Goal: Navigation & Orientation: Find specific page/section

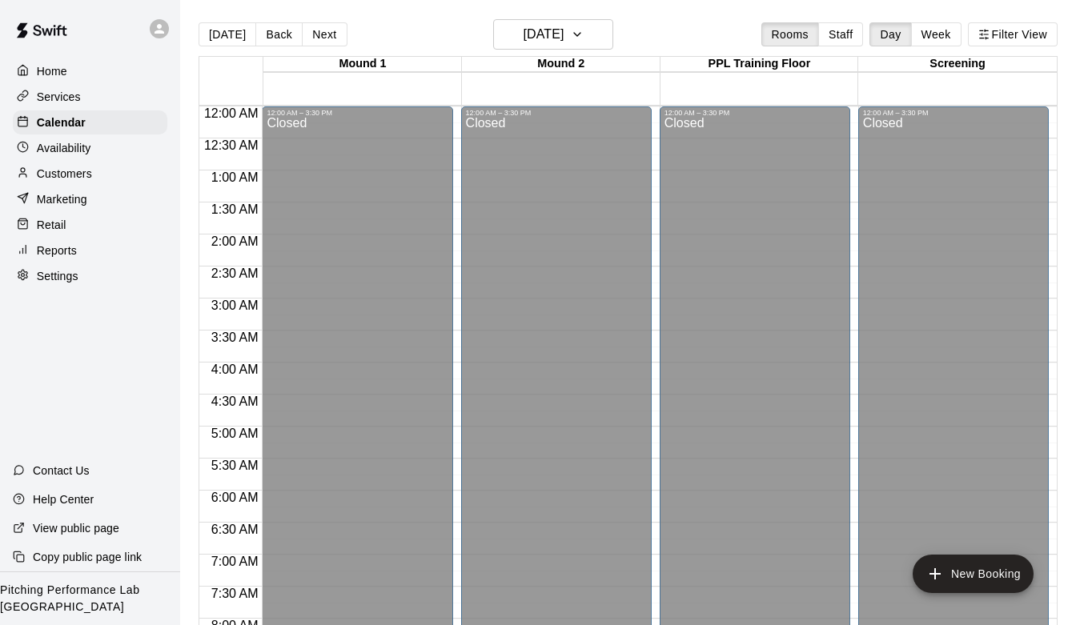
scroll to position [848, 0]
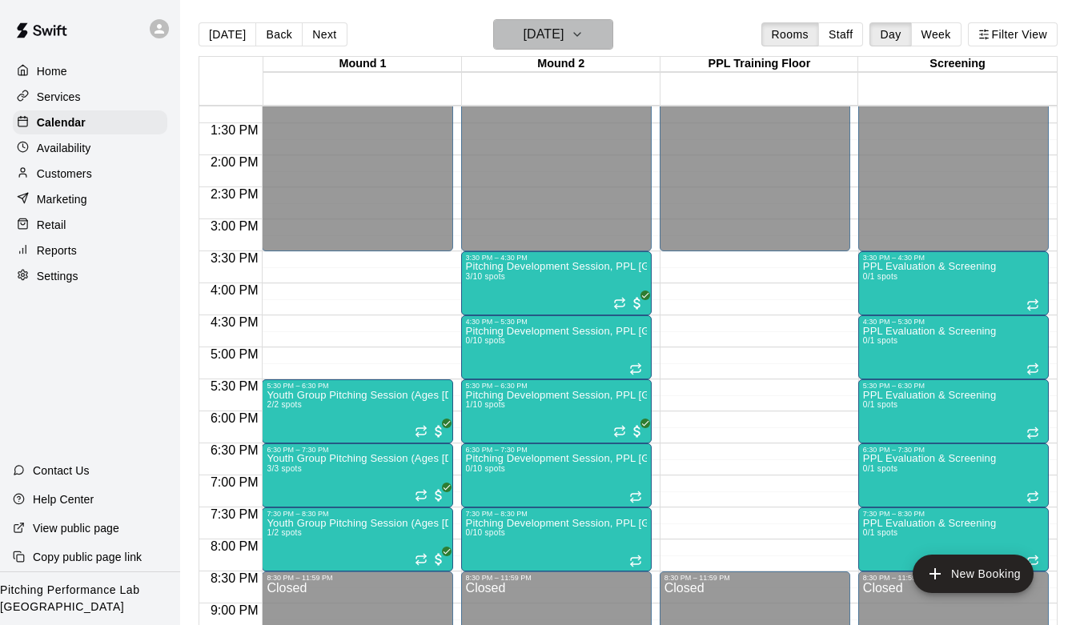
click at [564, 26] on h6 "[DATE]" at bounding box center [543, 34] width 41 height 22
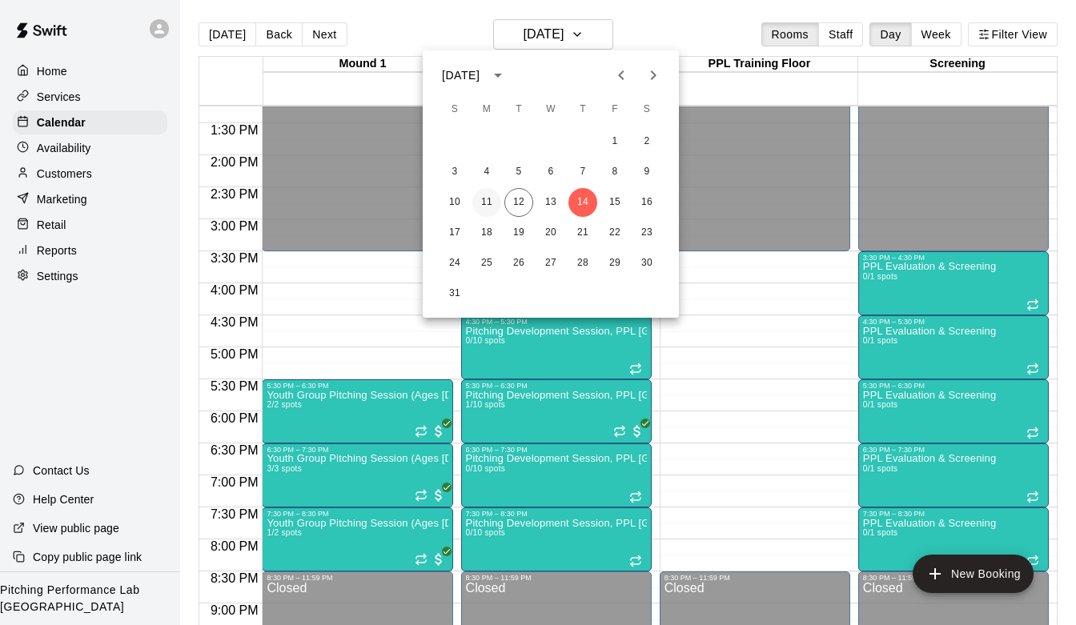
click at [496, 195] on button "11" at bounding box center [487, 202] width 29 height 29
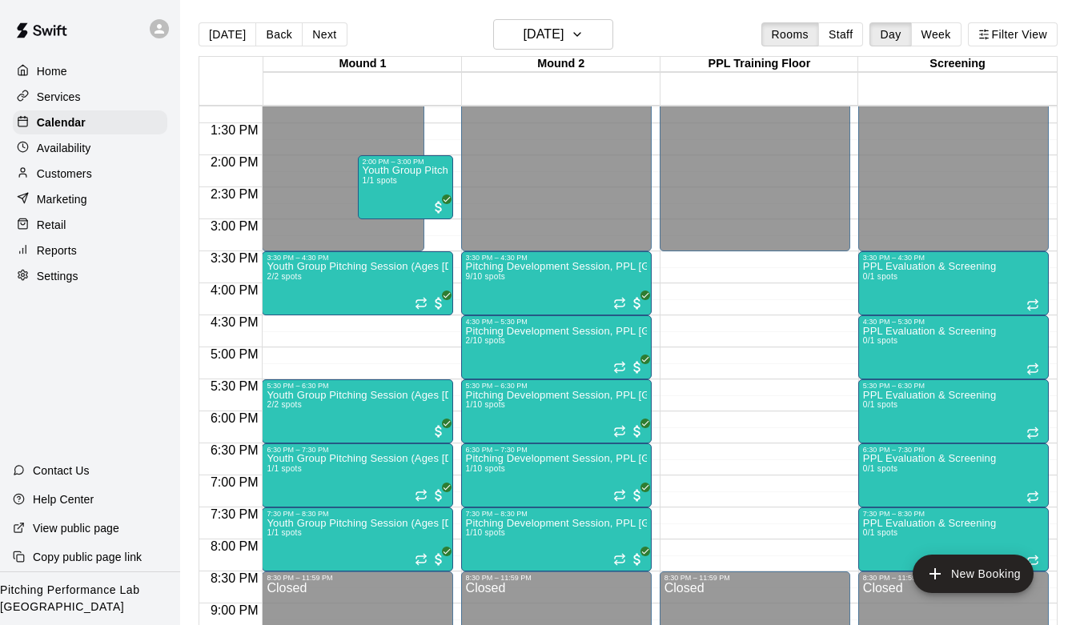
click at [64, 169] on p "Customers" at bounding box center [64, 174] width 55 height 16
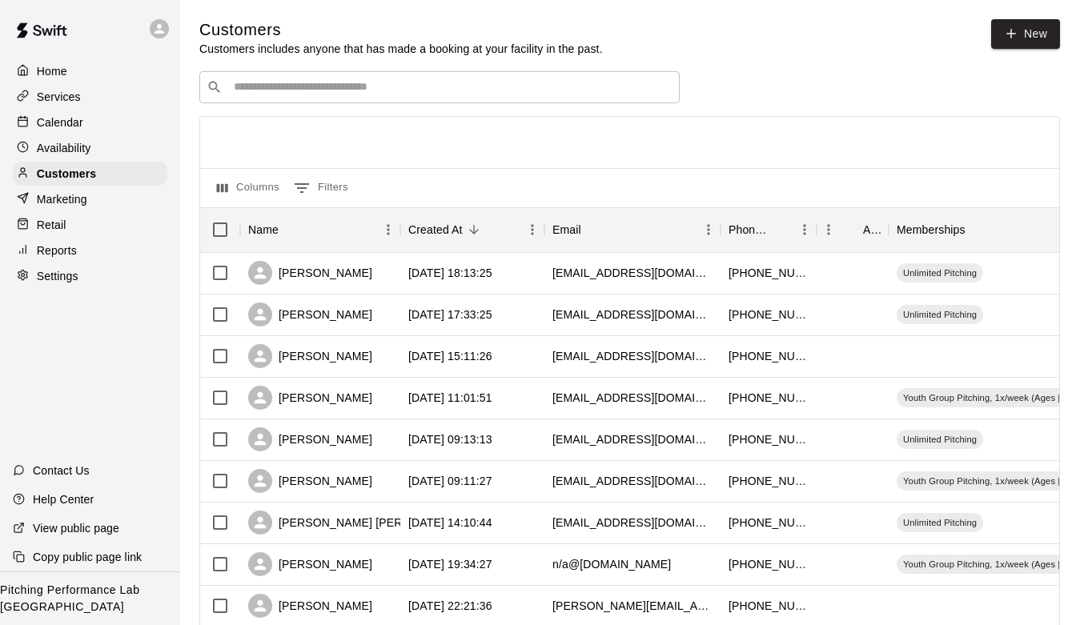
click at [86, 98] on div "Services" at bounding box center [90, 97] width 155 height 24
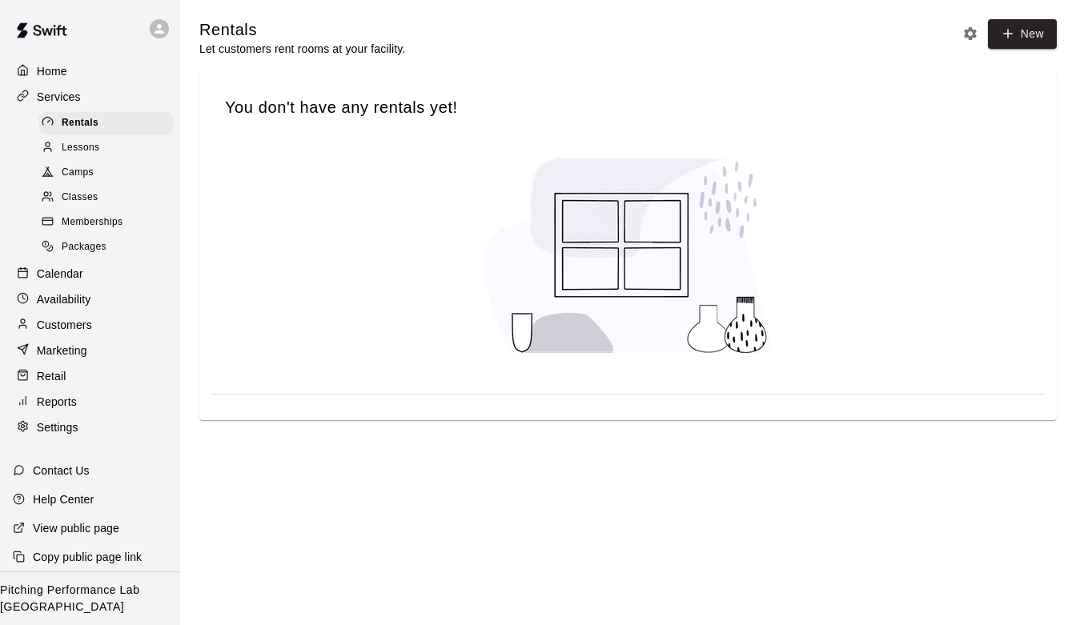
click at [93, 215] on span "Memberships" at bounding box center [92, 223] width 61 height 16
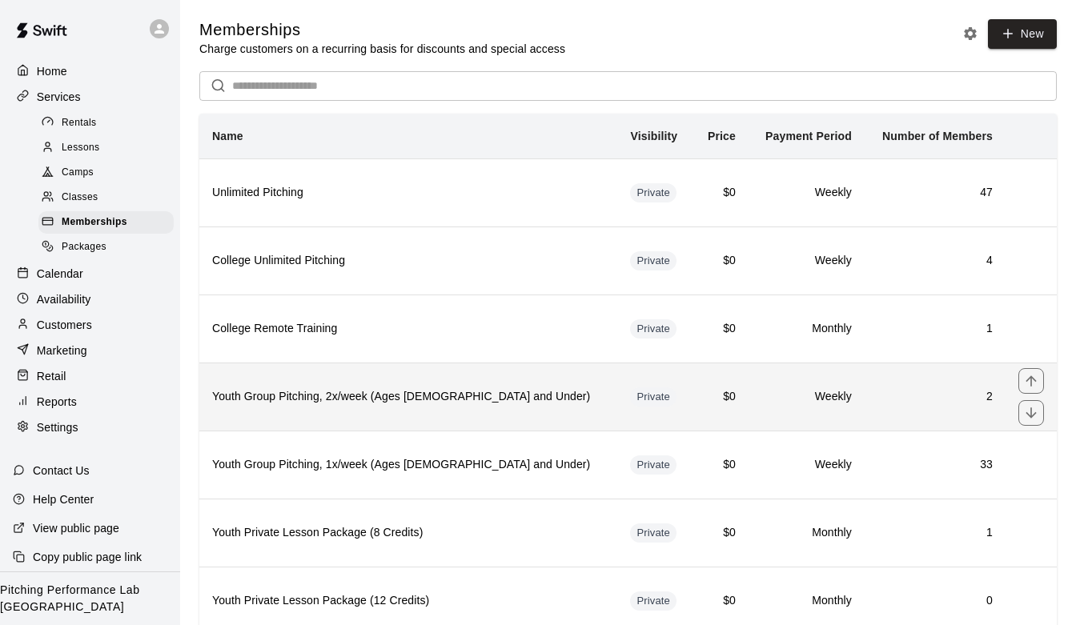
scroll to position [55, 0]
